Goal: Find specific fact: Find specific fact

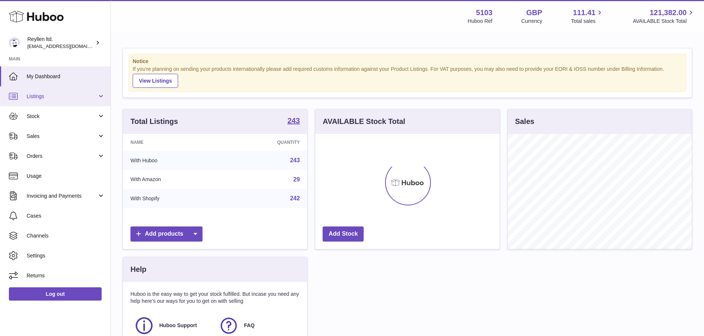
scroll to position [115, 184]
click at [44, 94] on span "Listings" at bounding box center [62, 96] width 71 height 7
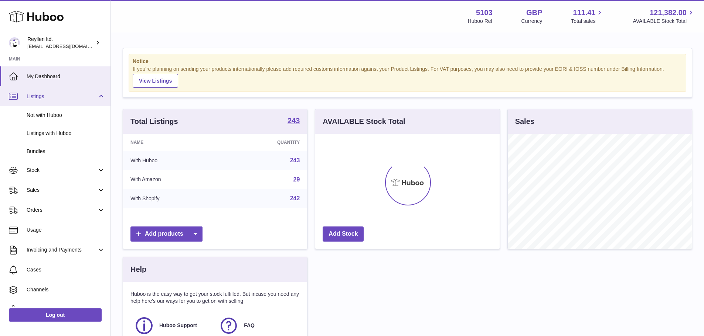
click at [39, 101] on link "Listings" at bounding box center [55, 96] width 110 height 20
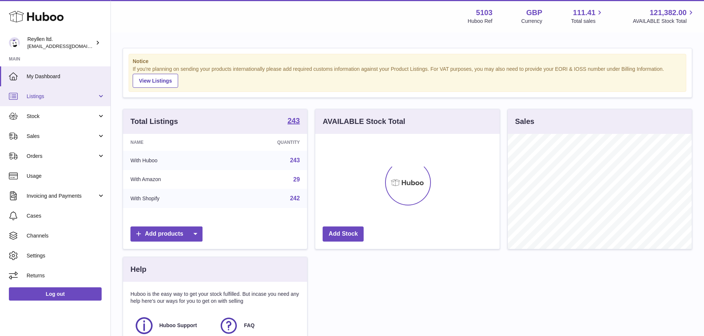
click at [39, 101] on link "Listings" at bounding box center [55, 96] width 110 height 20
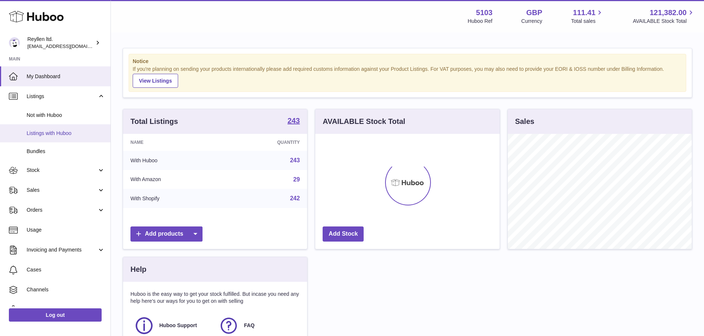
click at [43, 138] on link "Listings with Huboo" at bounding box center [55, 133] width 110 height 18
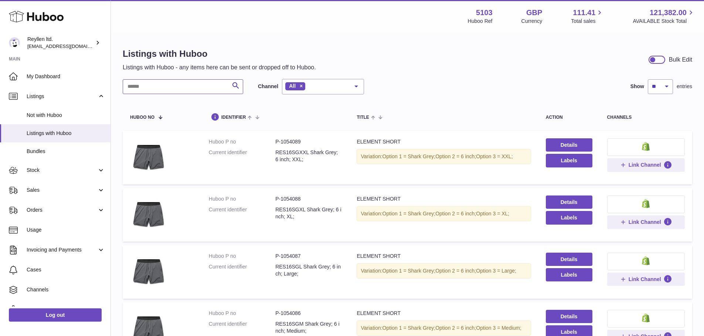
click at [150, 89] on input "text" at bounding box center [183, 86] width 120 height 15
click at [209, 89] on input "text" at bounding box center [183, 86] width 120 height 15
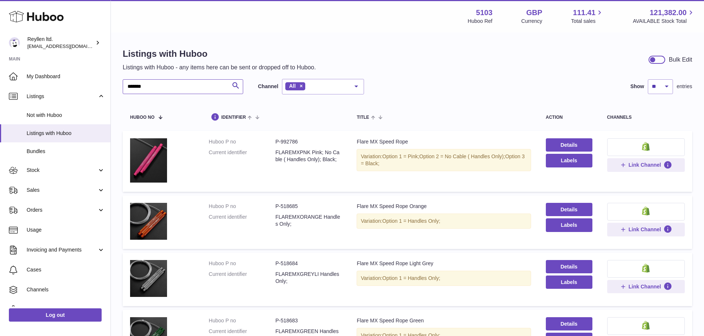
click at [155, 88] on input "*******" at bounding box center [183, 86] width 120 height 15
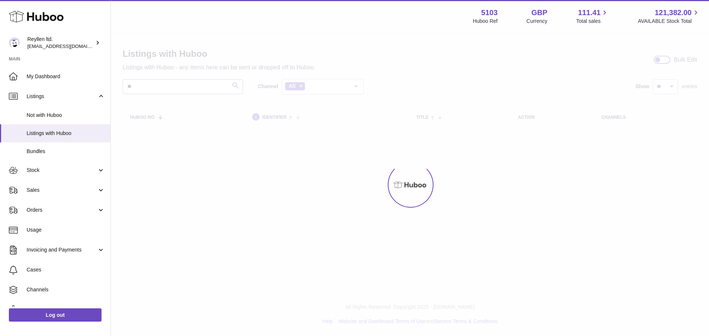
type input "*"
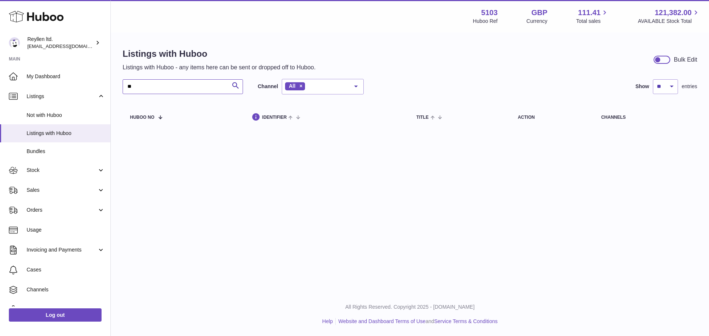
type input "*"
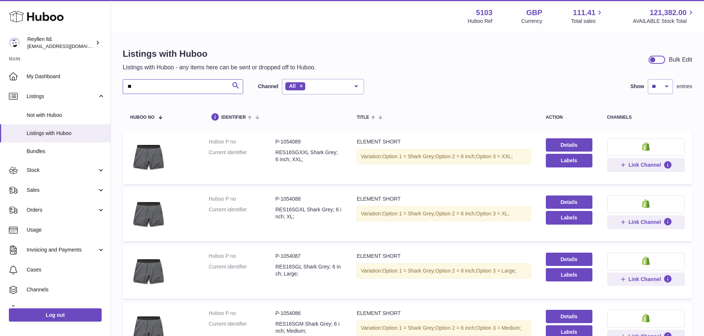
type input "*"
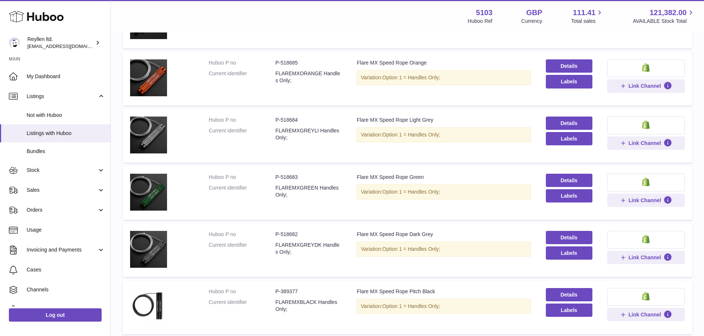
scroll to position [185, 0]
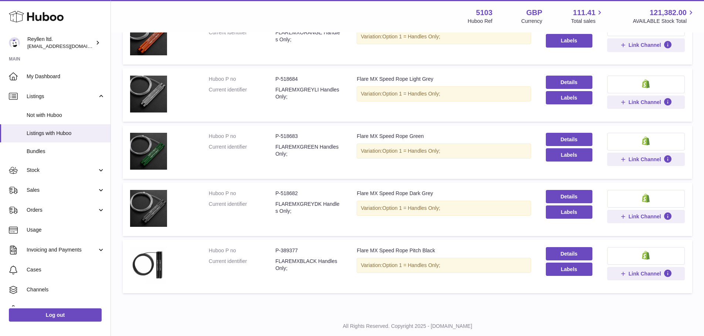
click at [292, 250] on dd "P-389377" at bounding box center [308, 250] width 66 height 7
copy dd "389377"
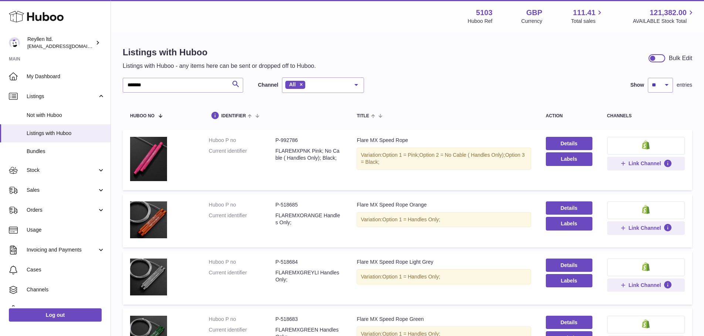
scroll to position [0, 0]
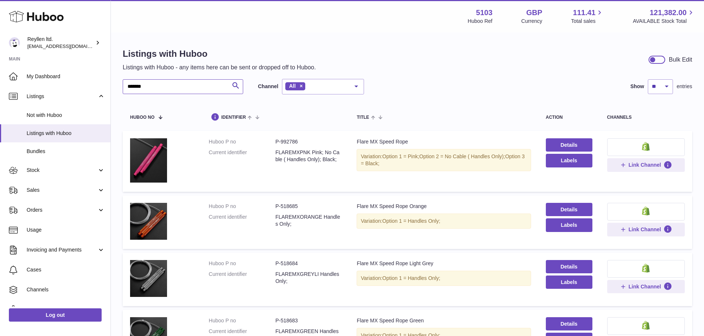
click at [209, 92] on input "*******" at bounding box center [183, 86] width 120 height 15
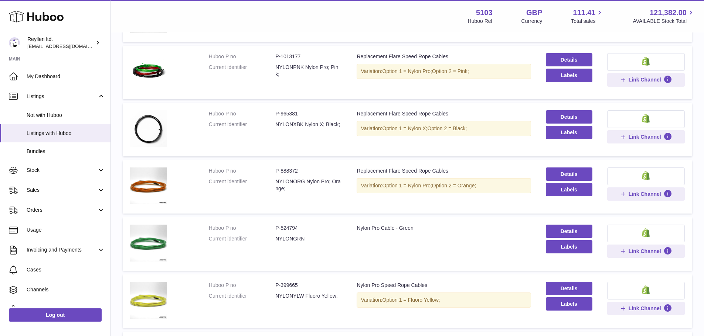
scroll to position [148, 0]
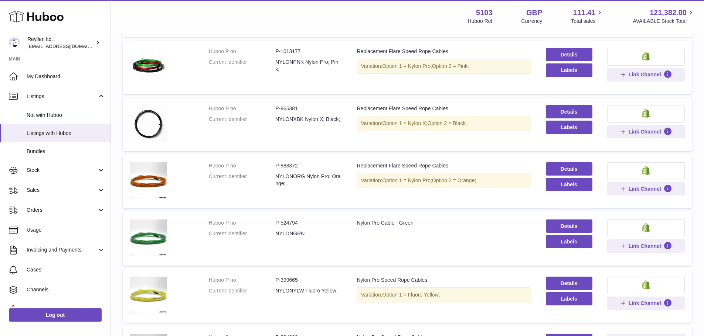
type input "*****"
click at [295, 111] on dd "P-965381" at bounding box center [308, 108] width 66 height 7
copy dd "965381"
